Goal: Check status: Check status

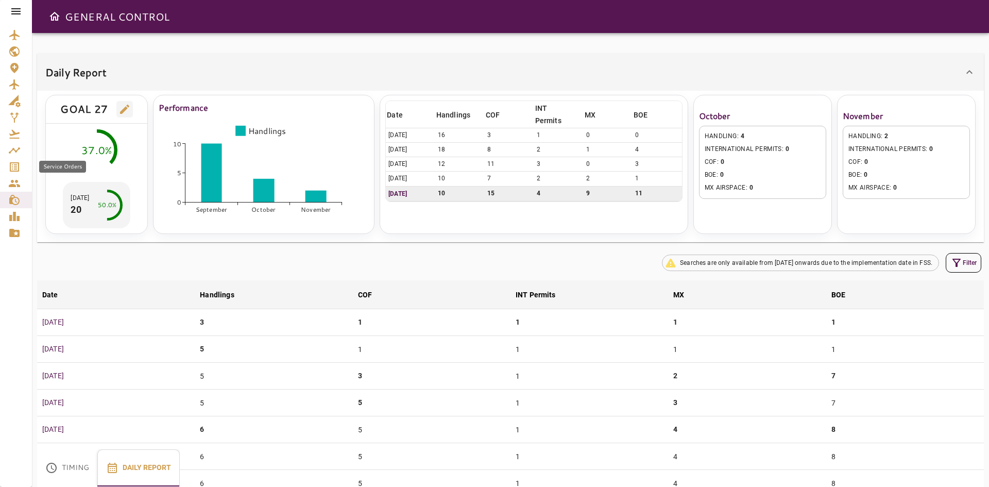
click at [10, 165] on icon "Service Orders" at bounding box center [14, 166] width 9 height 9
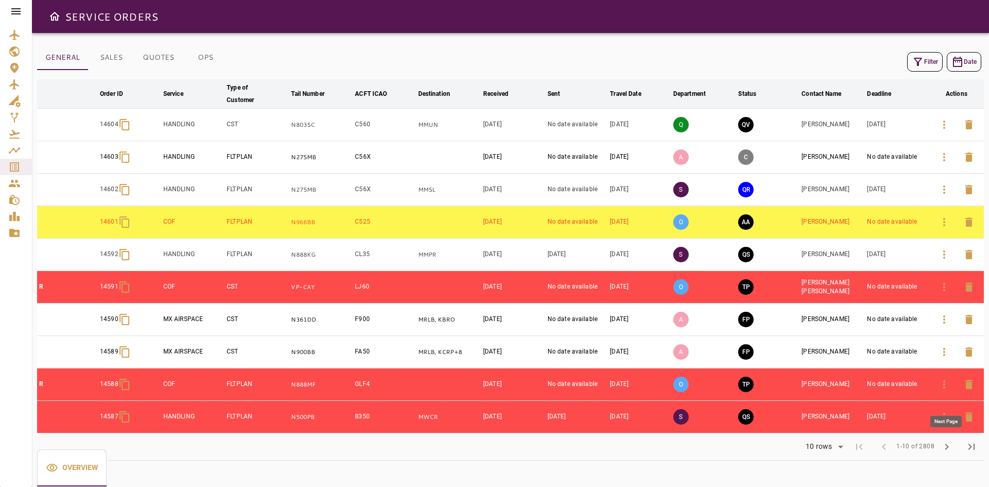
click at [945, 453] on button "chevron_right" at bounding box center [946, 446] width 25 height 25
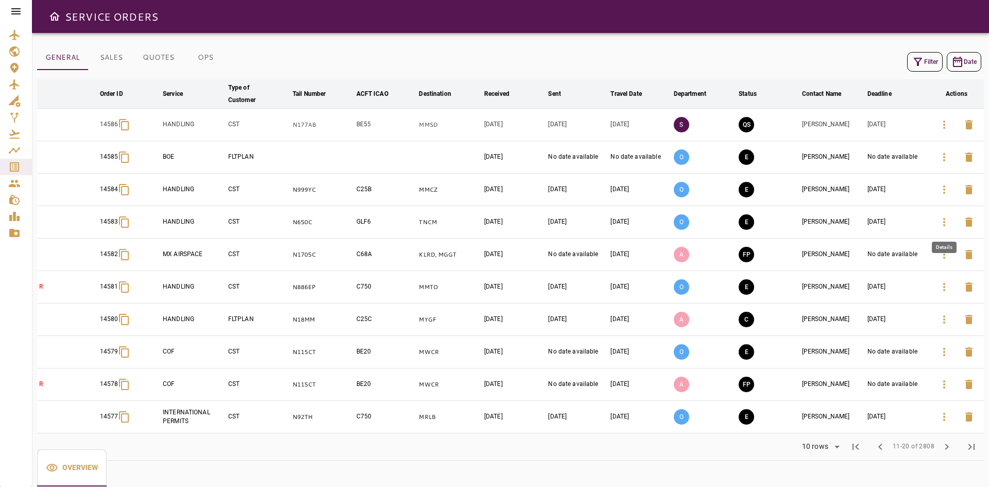
click at [944, 228] on icon "button" at bounding box center [944, 222] width 12 height 12
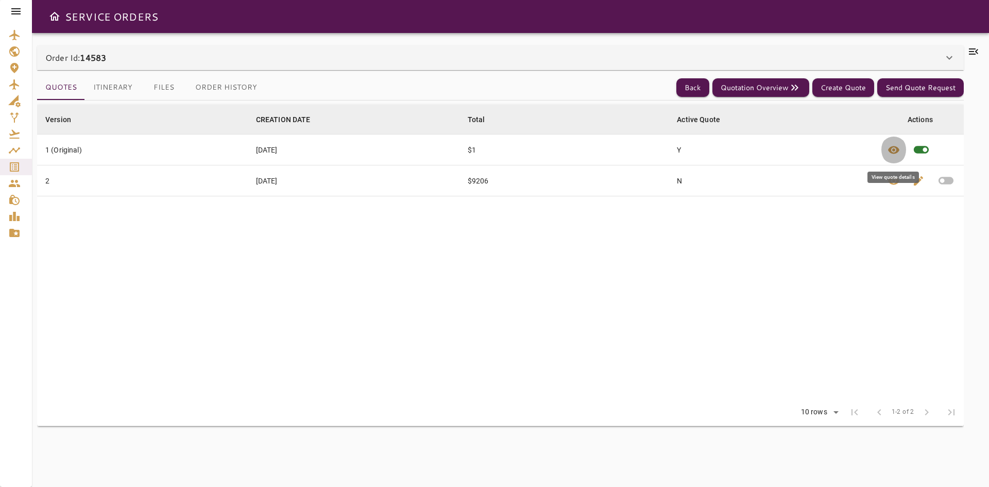
click at [896, 151] on span "visibility" at bounding box center [893, 150] width 12 height 12
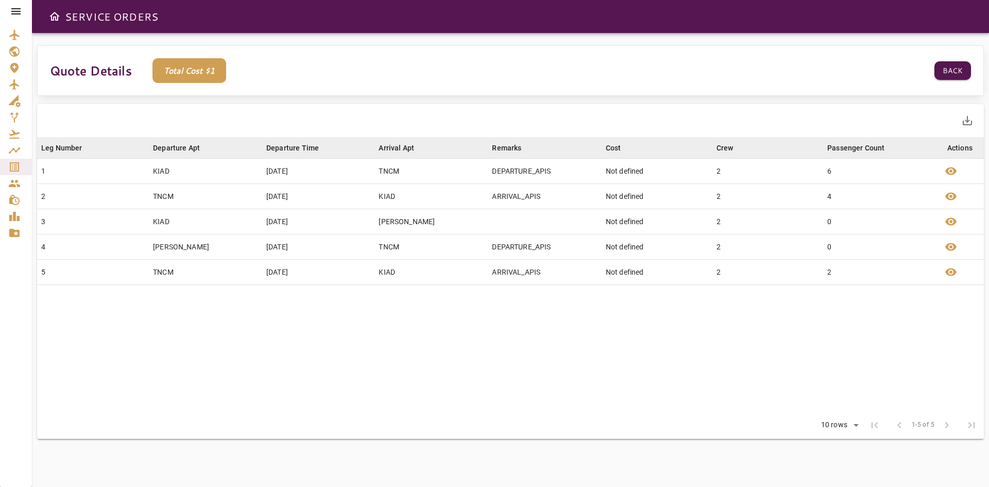
click at [221, 73] on p "Total Cost $ 1" at bounding box center [189, 70] width 74 height 25
click at [219, 72] on p "Total Cost $ 1" at bounding box center [189, 70] width 74 height 25
click at [216, 71] on p "Total Cost $ 1" at bounding box center [189, 70] width 74 height 25
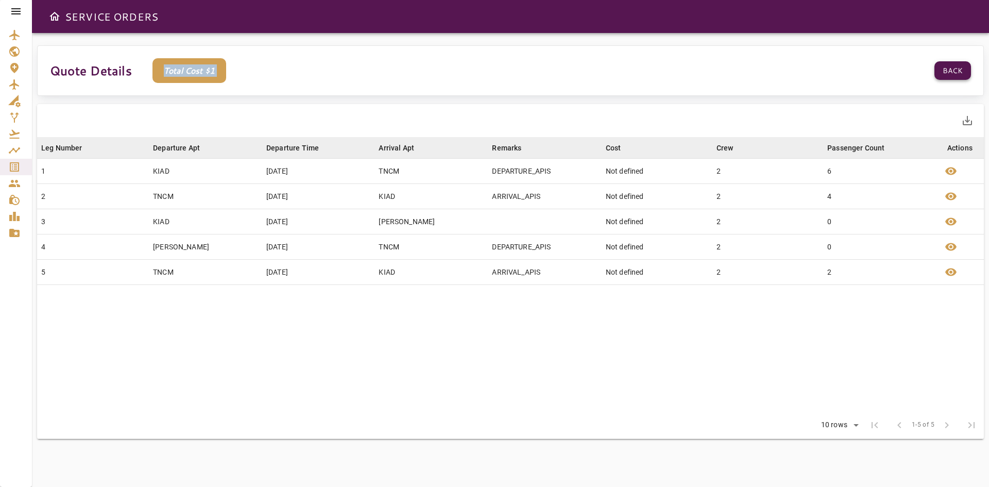
click at [947, 75] on button "Back" at bounding box center [952, 70] width 37 height 19
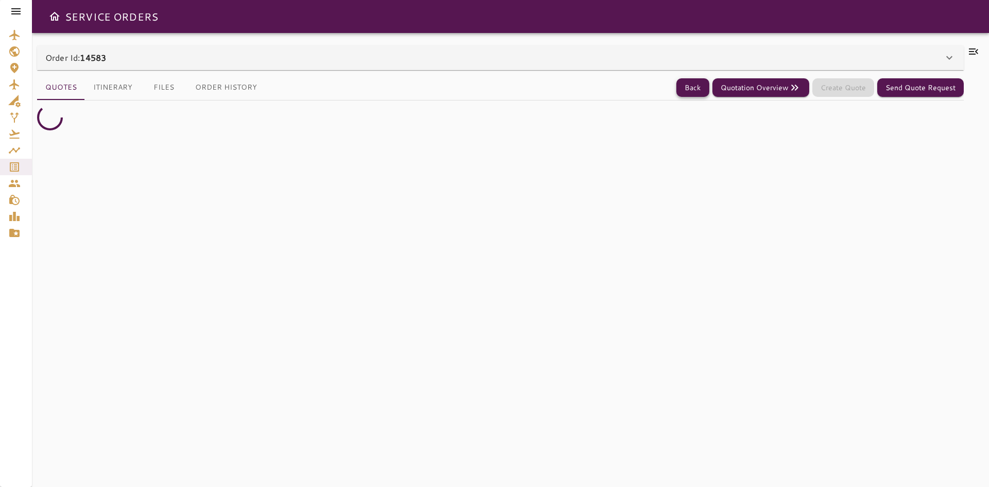
click at [685, 66] on div "Order Id: 14583" at bounding box center [500, 57] width 926 height 25
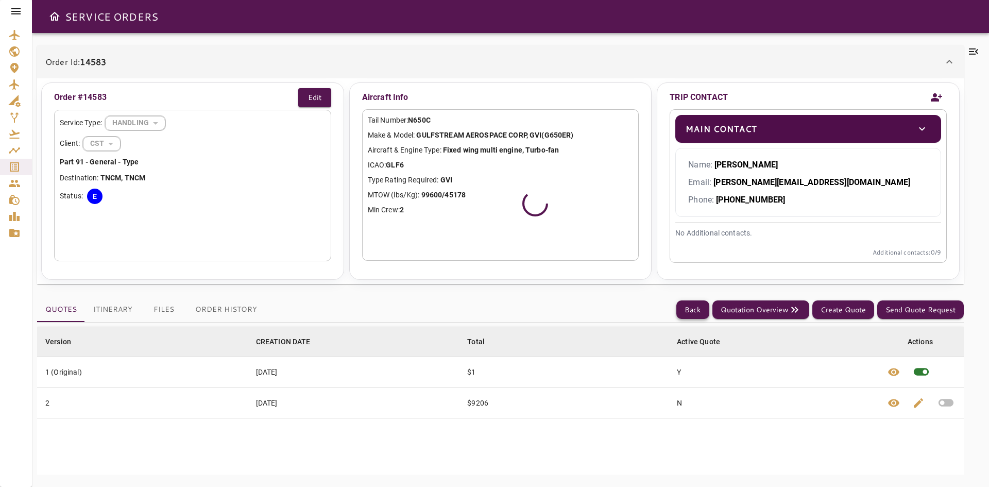
click at [689, 317] on button "Back" at bounding box center [692, 309] width 33 height 19
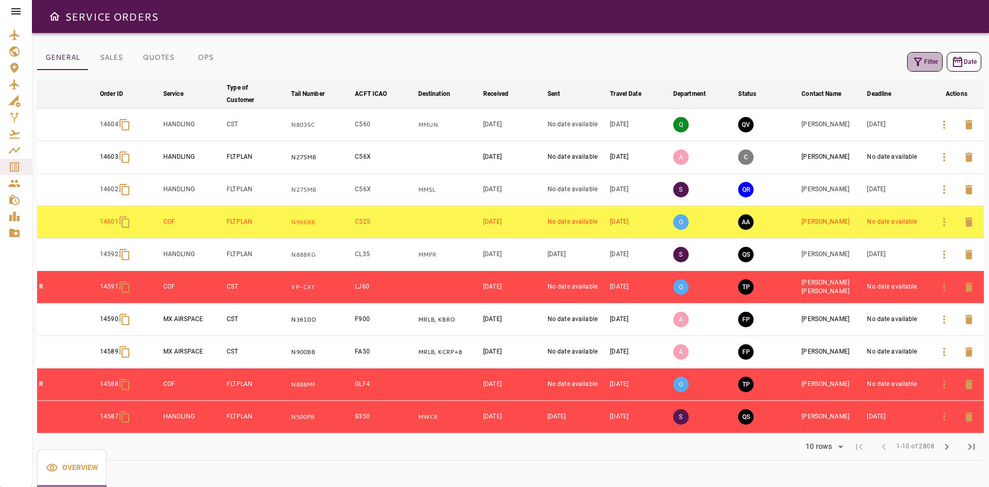
click at [924, 69] on button "Filter" at bounding box center [925, 62] width 36 height 20
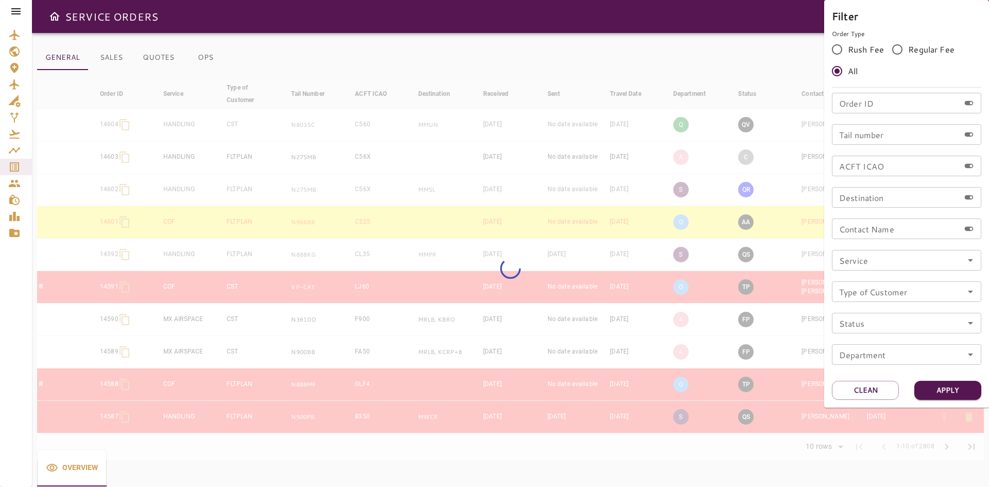
click at [870, 94] on input "Order ID" at bounding box center [896, 103] width 128 height 21
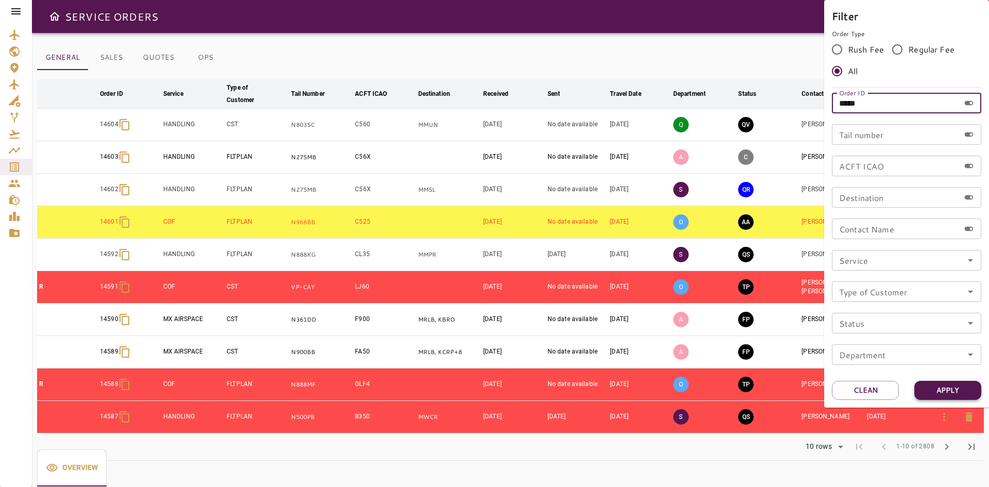
type input "*****"
click at [955, 394] on button "Apply" at bounding box center [947, 390] width 67 height 19
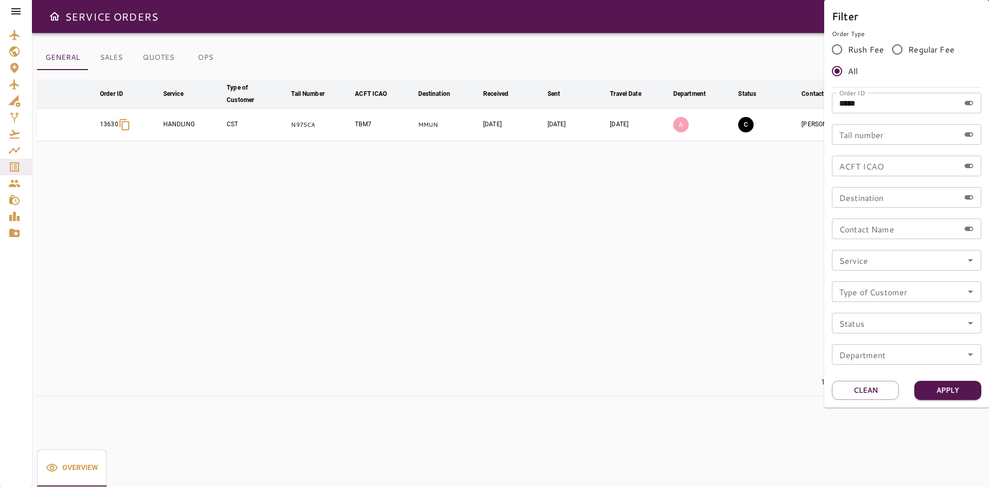
click at [744, 240] on div at bounding box center [494, 243] width 989 height 487
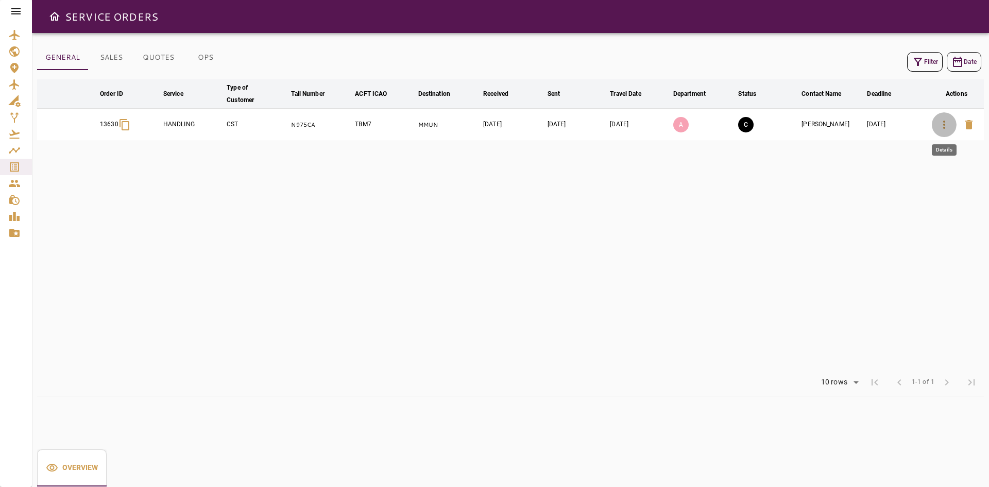
click at [942, 125] on icon "button" at bounding box center [944, 124] width 12 height 12
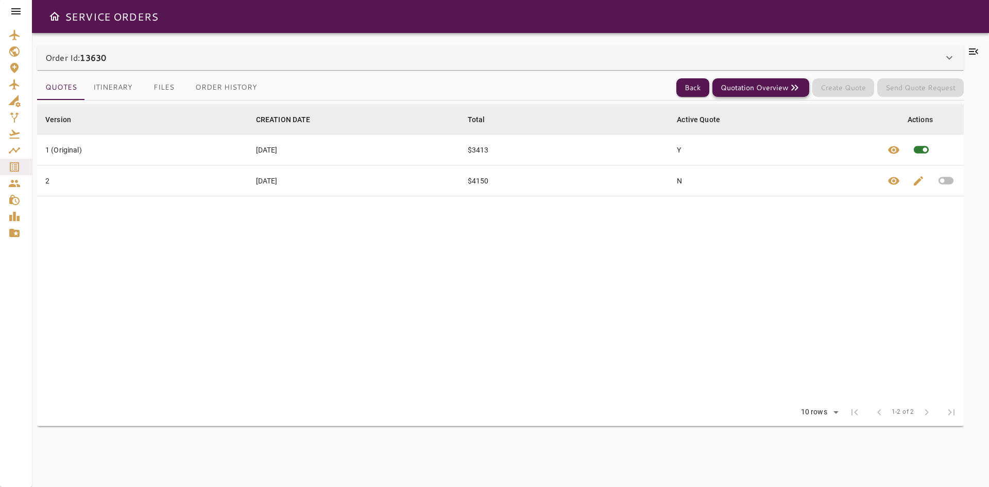
click at [765, 85] on button "Quotation Overview" at bounding box center [760, 87] width 97 height 19
click at [174, 62] on div "Order Id: 13630" at bounding box center [493, 57] width 897 height 12
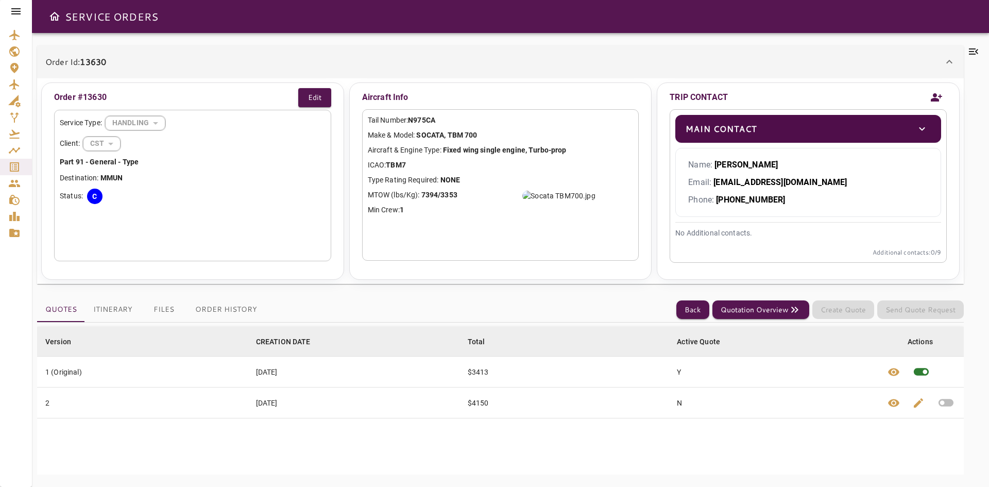
click at [174, 62] on div "Order Id: 13630" at bounding box center [493, 62] width 897 height 12
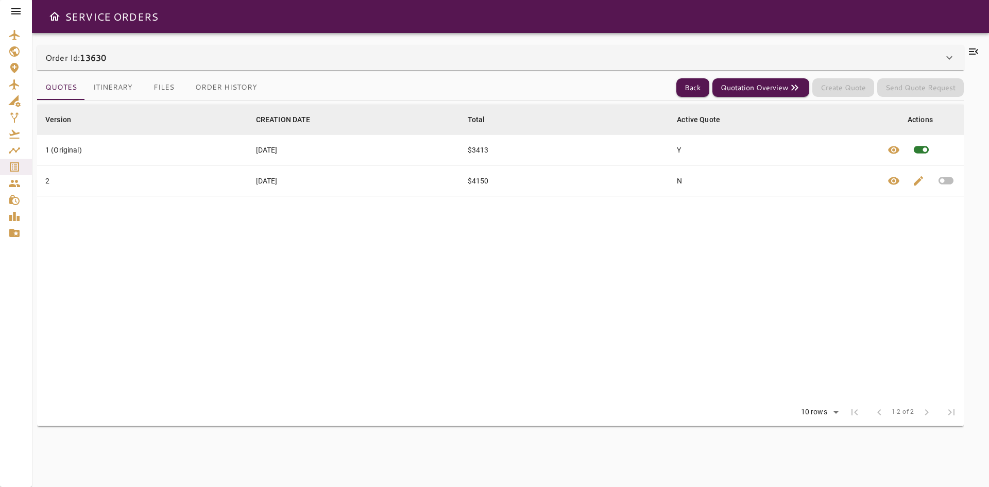
click at [160, 50] on div "Order Id: 13630" at bounding box center [500, 57] width 926 height 25
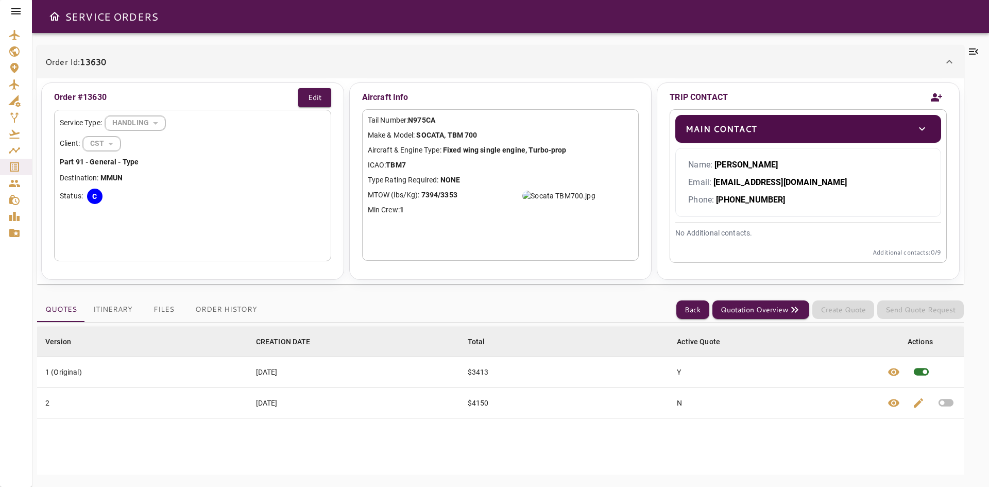
click at [109, 316] on button "Itinerary" at bounding box center [113, 309] width 56 height 25
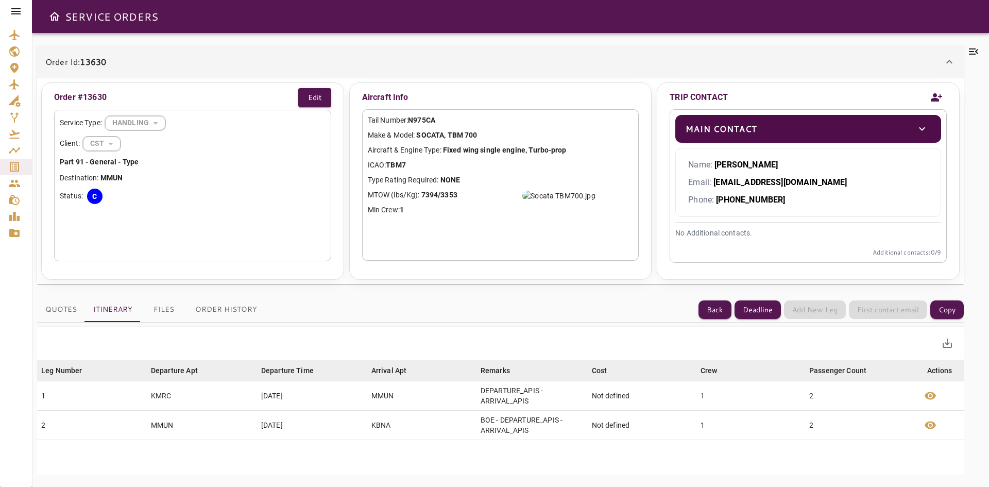
click at [62, 311] on button "Quotes" at bounding box center [61, 309] width 48 height 25
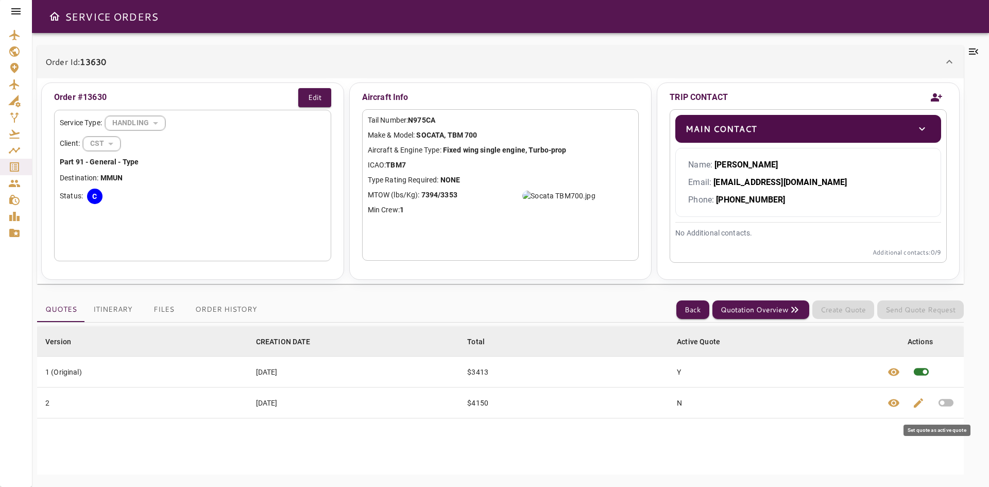
click at [944, 404] on icon "button" at bounding box center [945, 403] width 15 height 8
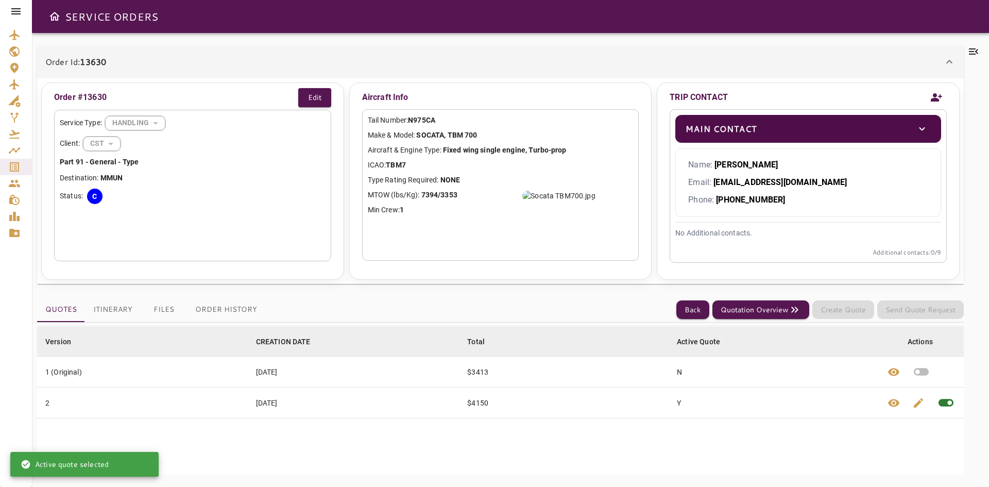
click at [112, 311] on button "Itinerary" at bounding box center [113, 309] width 56 height 25
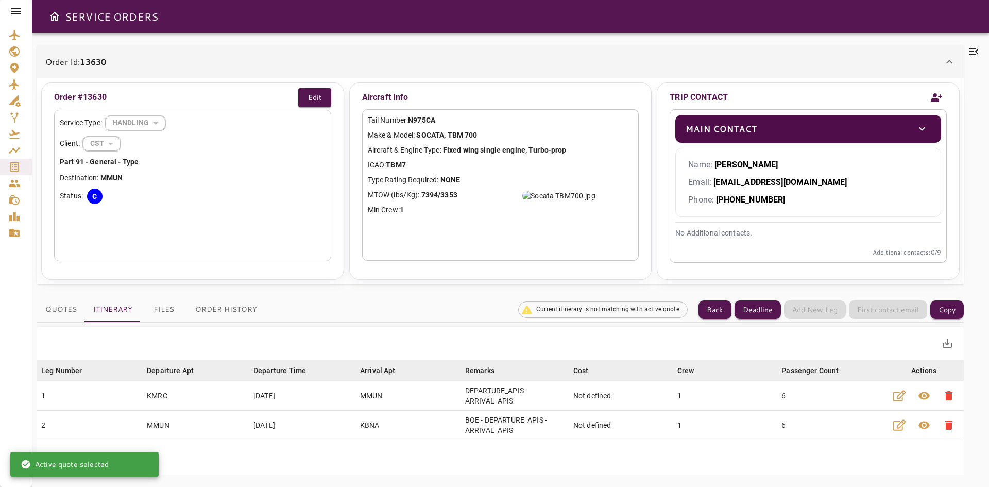
click at [47, 313] on button "Quotes" at bounding box center [61, 309] width 48 height 25
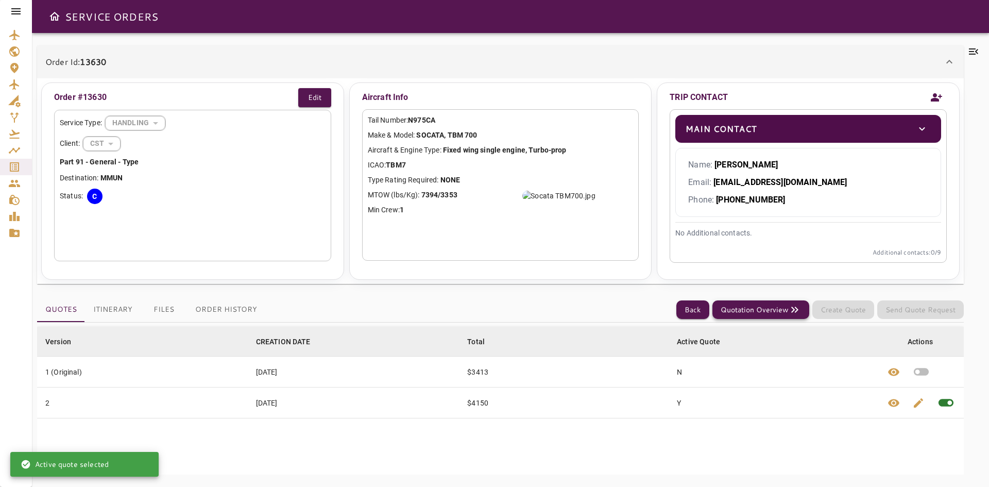
click at [784, 308] on button "Quotation Overview" at bounding box center [760, 309] width 97 height 19
